Goal: Information Seeking & Learning: Find specific fact

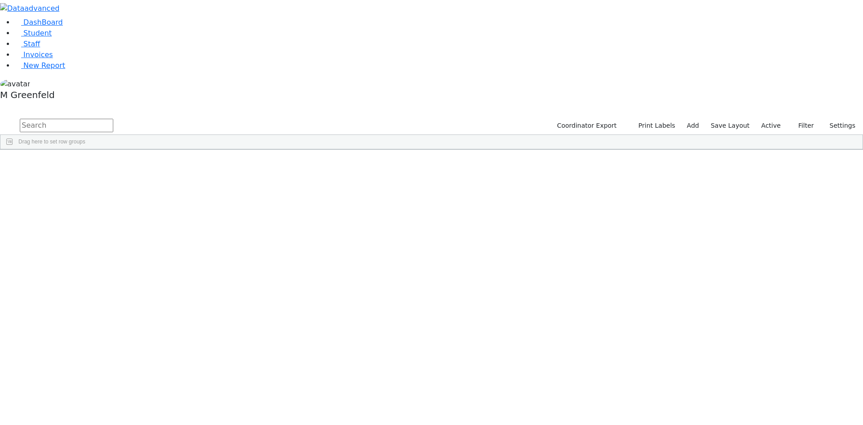
click at [113, 119] on input "text" at bounding box center [67, 125] width 94 height 13
type input "nichy"
click at [78, 149] on div "Last Name" at bounding box center [65, 156] width 25 height 14
click at [78, 149] on div "Last Name 1" at bounding box center [65, 156] width 25 height 14
click at [90, 164] on div "Stein" at bounding box center [68, 170] width 43 height 13
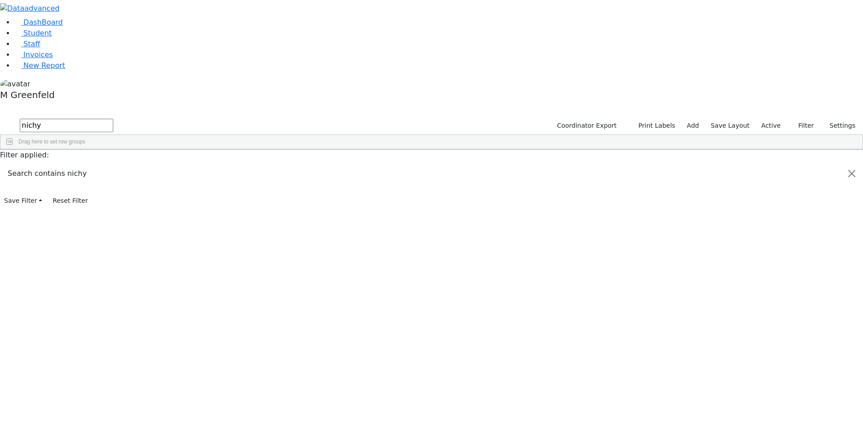
click at [90, 164] on div "Stein" at bounding box center [68, 170] width 43 height 13
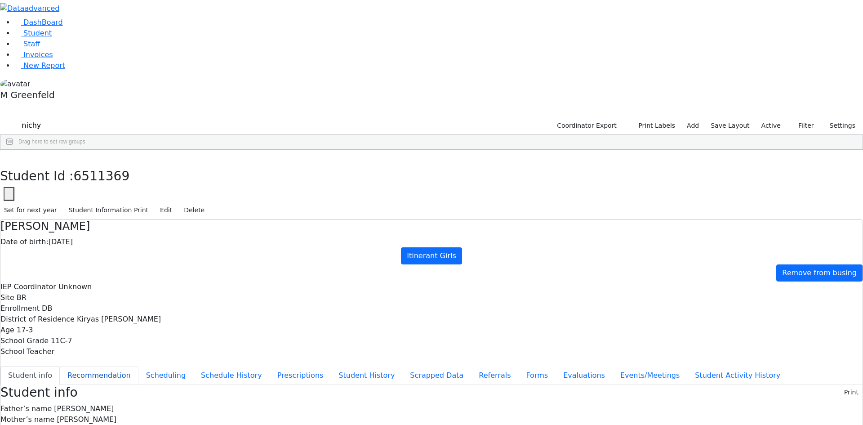
click at [139, 366] on button "Recommendation" at bounding box center [99, 375] width 79 height 19
checkbox input "true"
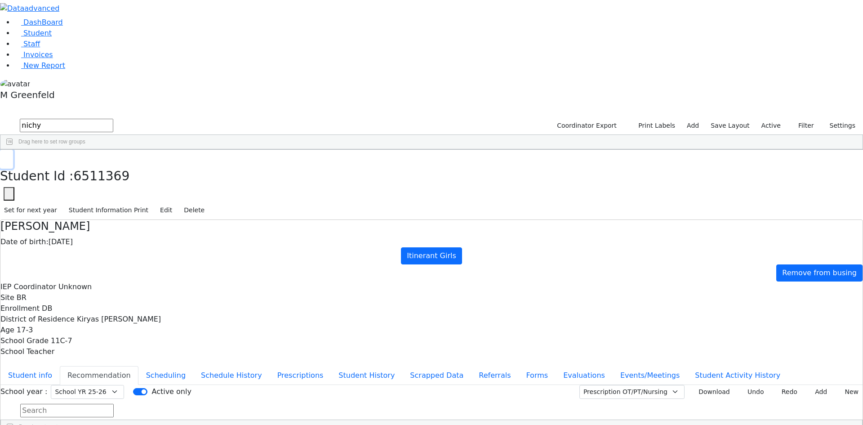
click at [4, 157] on use "button" at bounding box center [4, 157] width 0 height 0
click at [113, 119] on input "nichy" at bounding box center [67, 125] width 94 height 13
type input "n"
click at [40, 48] on link "Staff" at bounding box center [27, 44] width 26 height 9
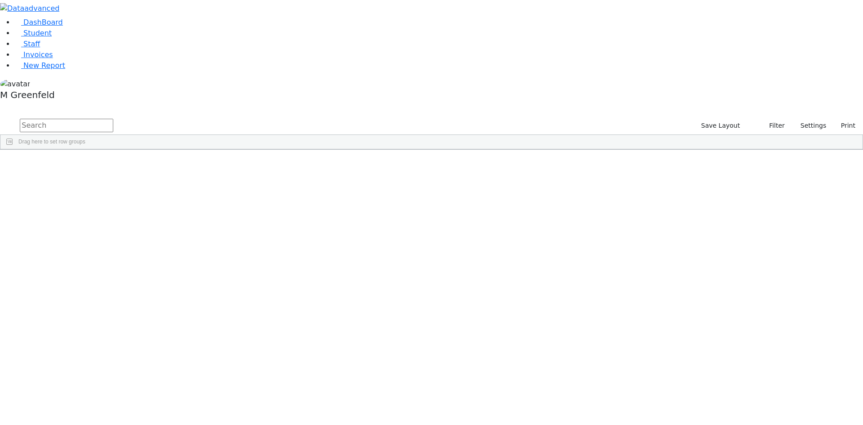
click at [113, 119] on input "text" at bounding box center [67, 125] width 94 height 13
click at [40, 37] on span "Student" at bounding box center [37, 33] width 28 height 9
click at [113, 119] on input "text" at bounding box center [67, 125] width 94 height 13
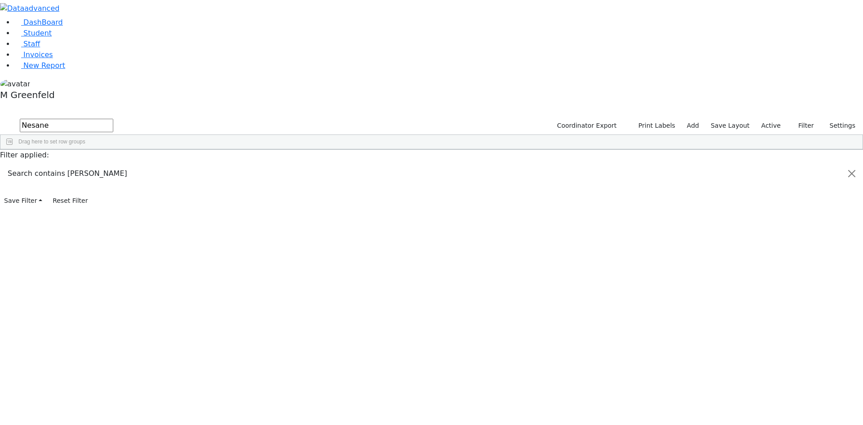
type input "Nesane"
click at [191, 164] on div "6511202 [PERSON_NAME] [DATE] [PERSON_NAME] HR Special Class - K12 [GEOGRAPHIC_D…" at bounding box center [426, 170] width 853 height 13
click at [191, 164] on div "6511202 Zieg Nesanel 09/26/2019 Litzman, Shterna HR Special Class - K12 Montice…" at bounding box center [426, 170] width 853 height 13
click at [90, 164] on div "Zieg" at bounding box center [68, 170] width 43 height 13
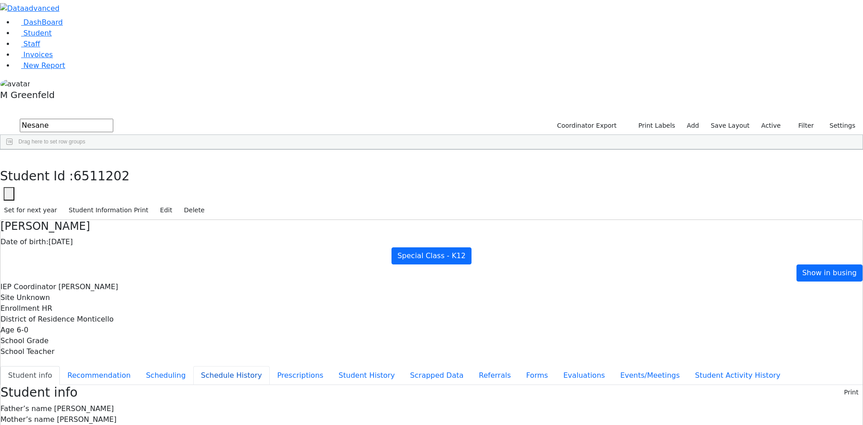
click at [217, 366] on button "Schedule History" at bounding box center [231, 375] width 76 height 19
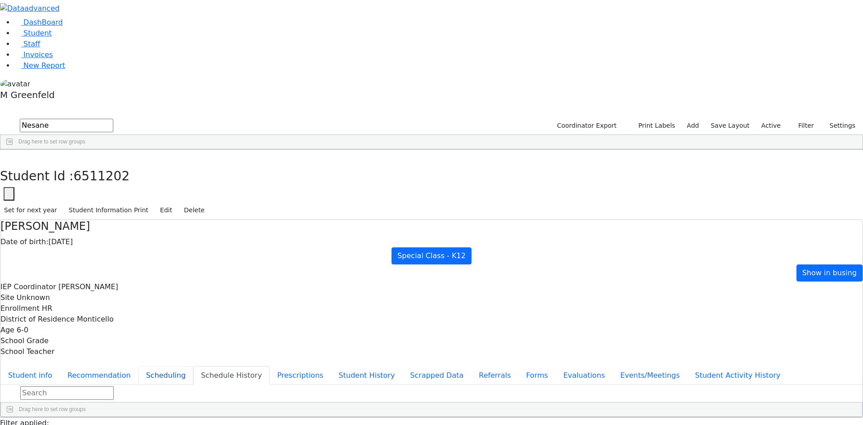
click at [193, 366] on button "Scheduling" at bounding box center [166, 375] width 55 height 19
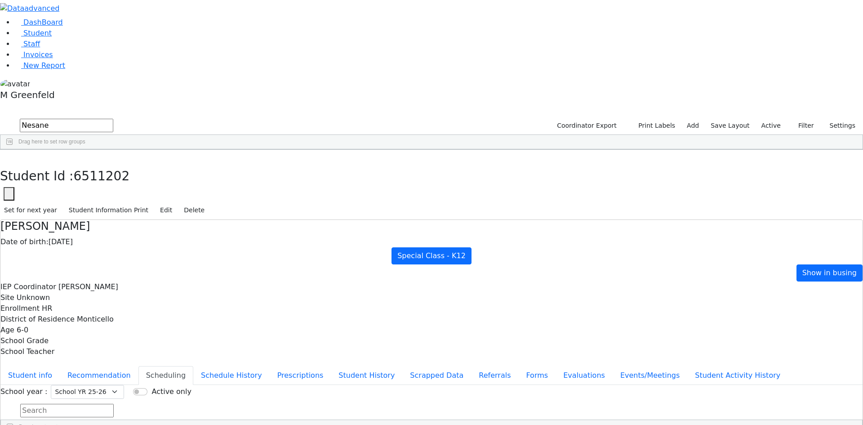
click at [193, 366] on button "Scheduling" at bounding box center [166, 375] width 55 height 19
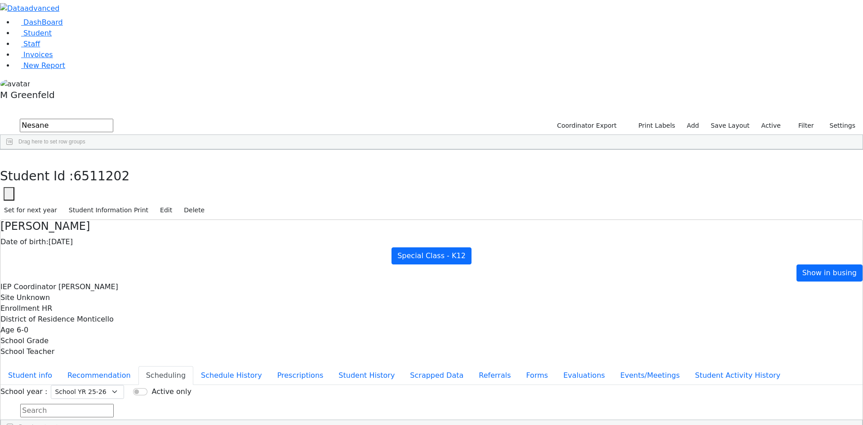
click at [29, 48] on span "Staff" at bounding box center [31, 44] width 17 height 9
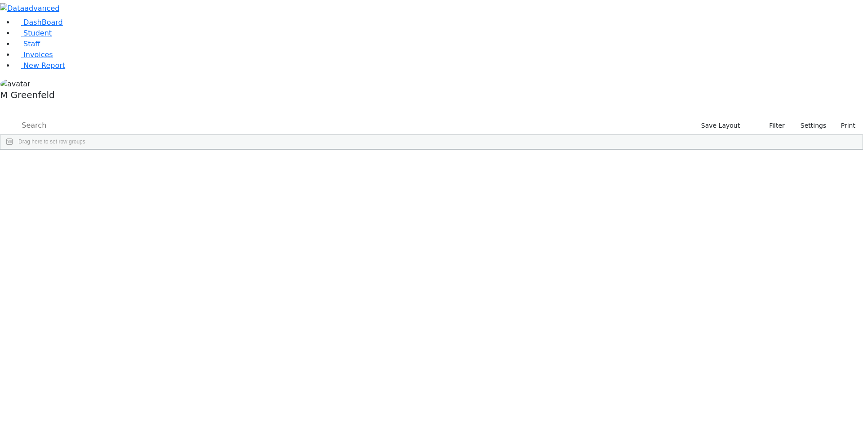
click at [113, 119] on input "text" at bounding box center [67, 125] width 94 height 13
type input "sus"
click at [369, 164] on div "917-748-2026" at bounding box center [342, 170] width 53 height 13
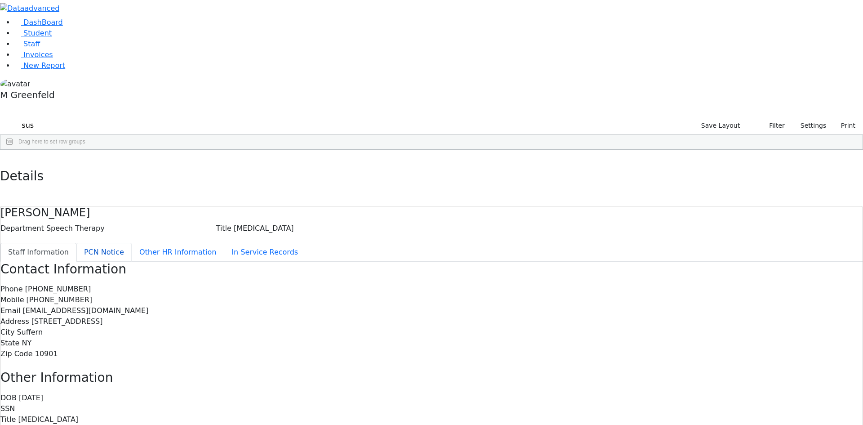
click at [132, 243] on button "PCN Notice" at bounding box center [103, 252] width 55 height 19
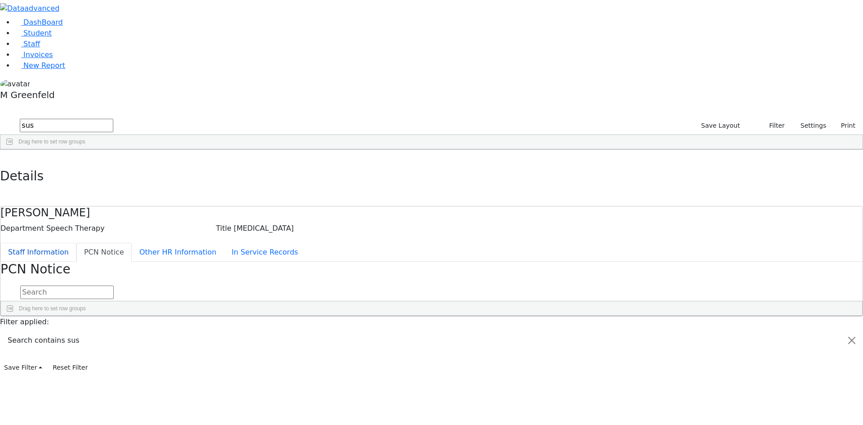
click at [76, 243] on button "Staff Information" at bounding box center [38, 252] width 76 height 19
